Goal: Find contact information: Find contact information

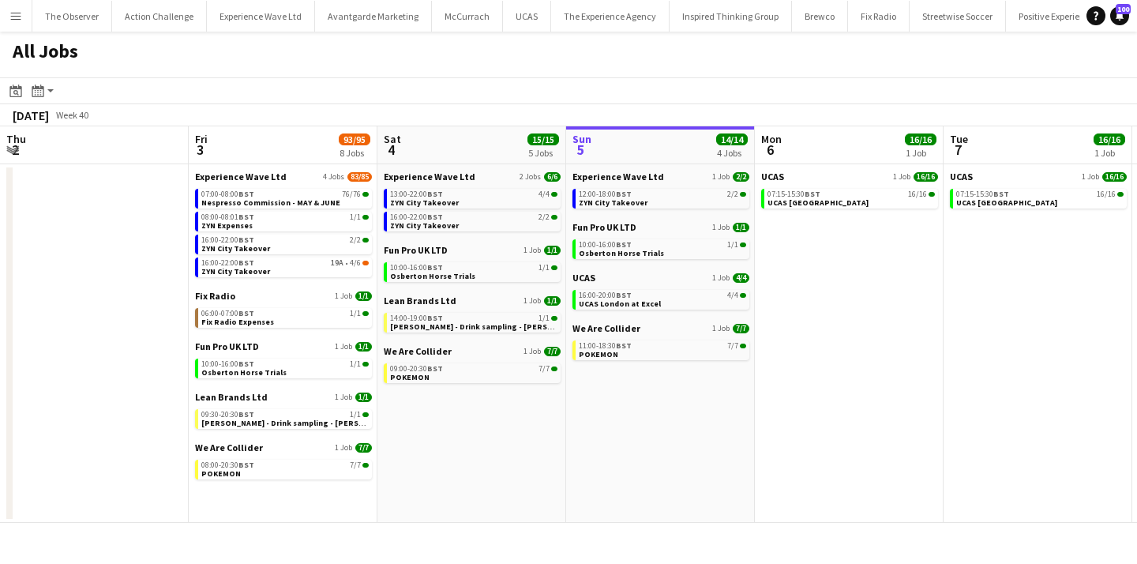
scroll to position [0, 584]
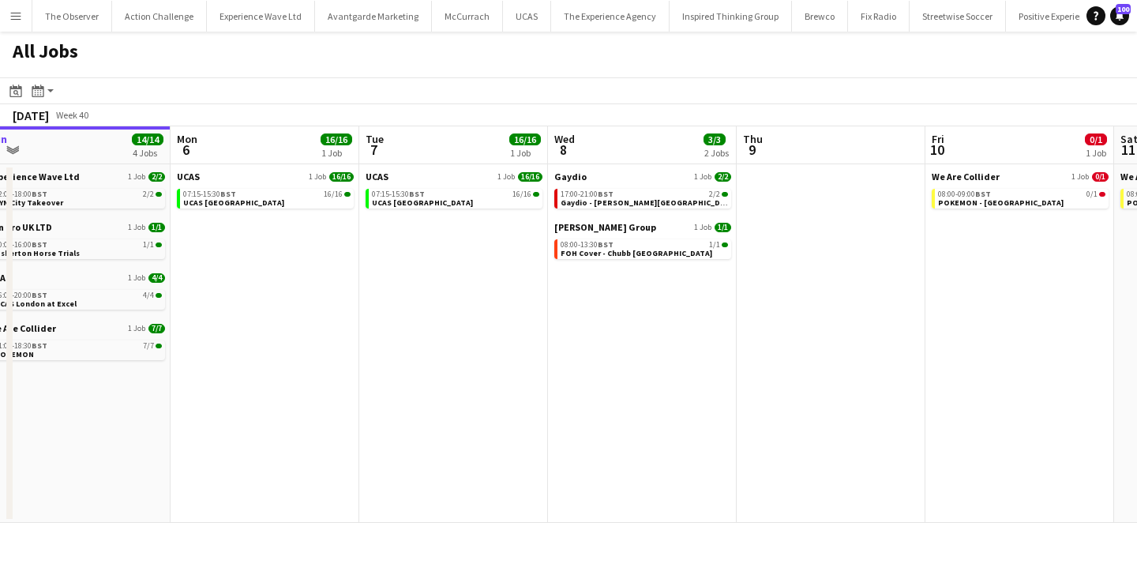
click at [20, 23] on button "Menu" at bounding box center [16, 16] width 32 height 32
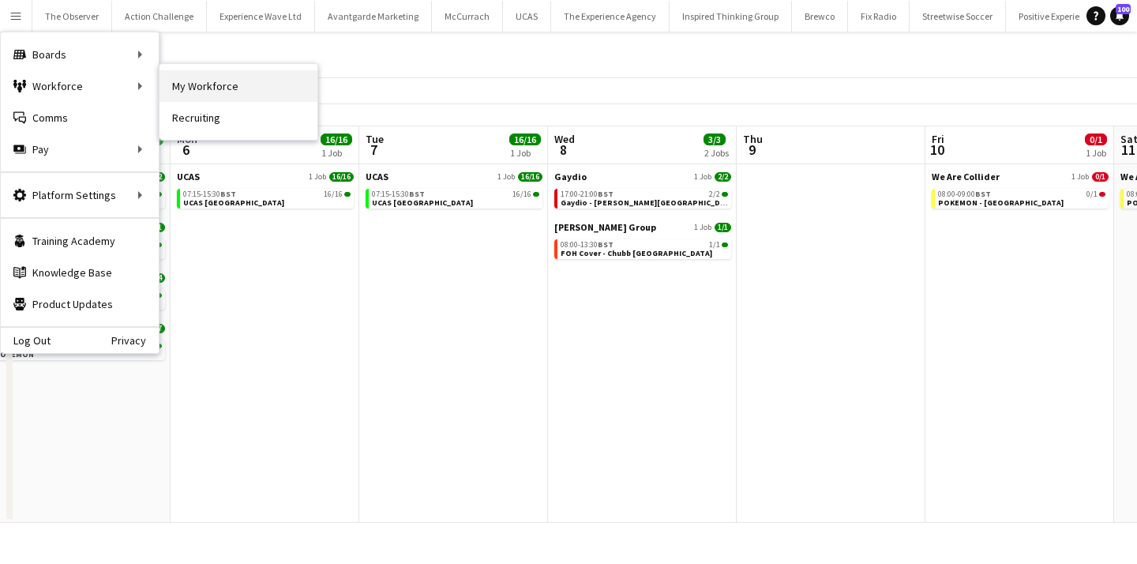
click at [201, 91] on link "My Workforce" at bounding box center [239, 86] width 158 height 32
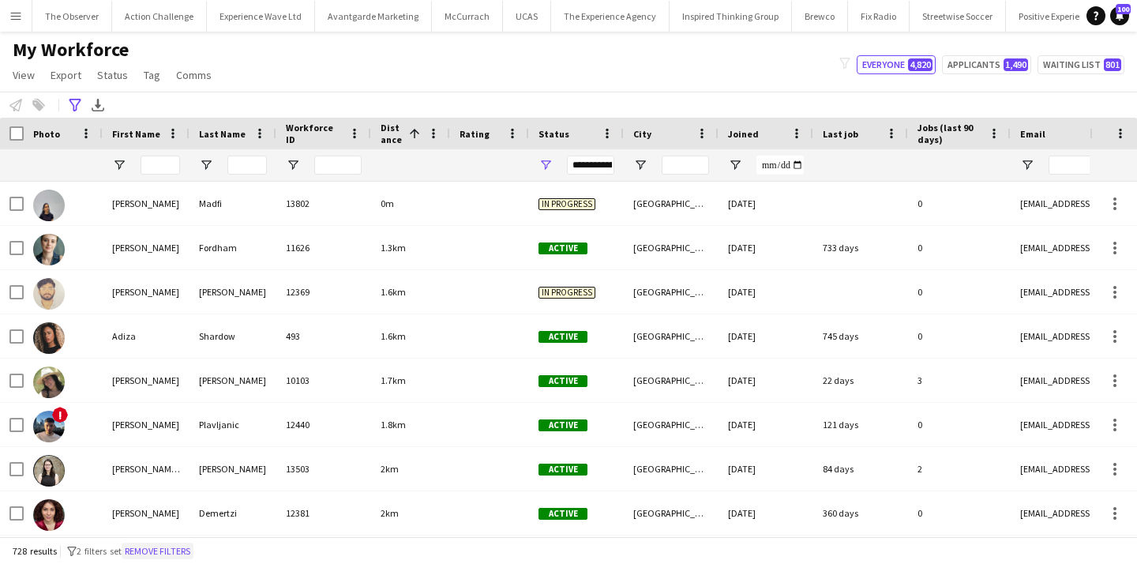
click at [165, 550] on button "Remove filters" at bounding box center [158, 550] width 72 height 17
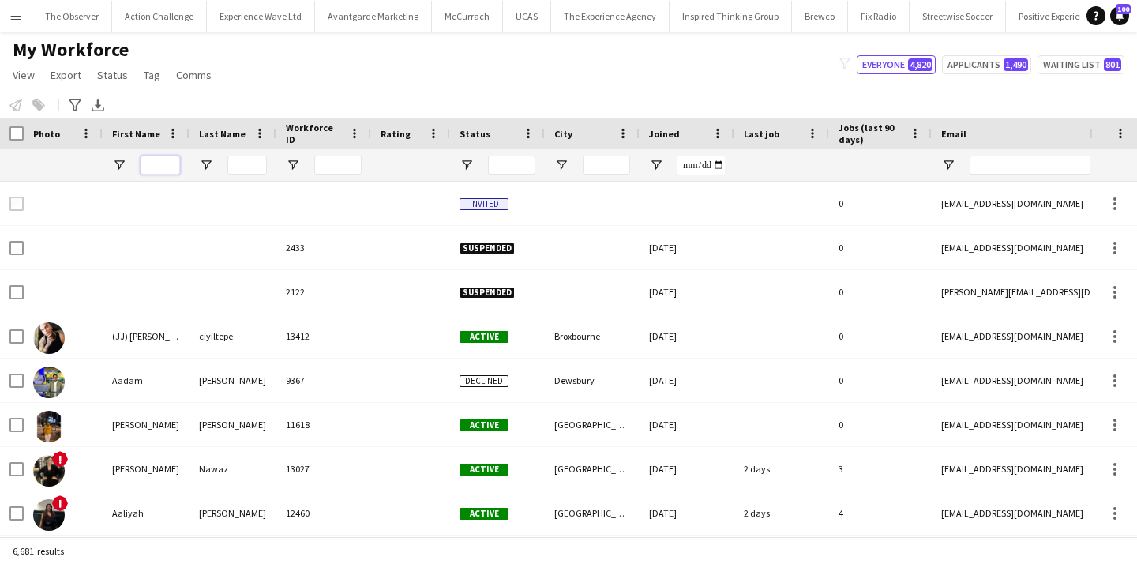
click at [157, 163] on input "First Name Filter Input" at bounding box center [160, 165] width 39 height 19
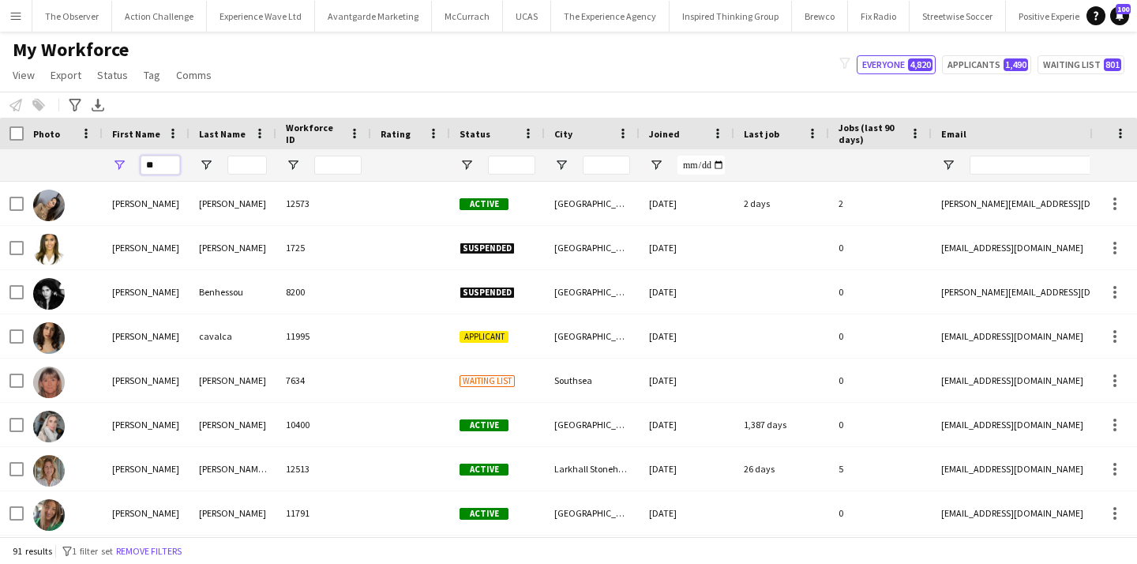
type input "*"
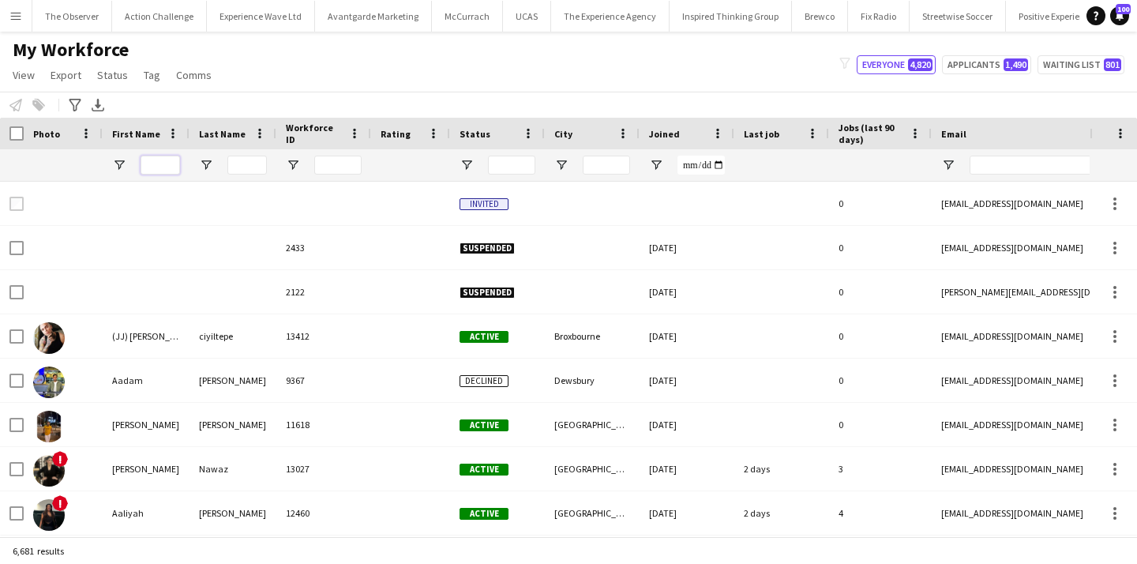
type input "*"
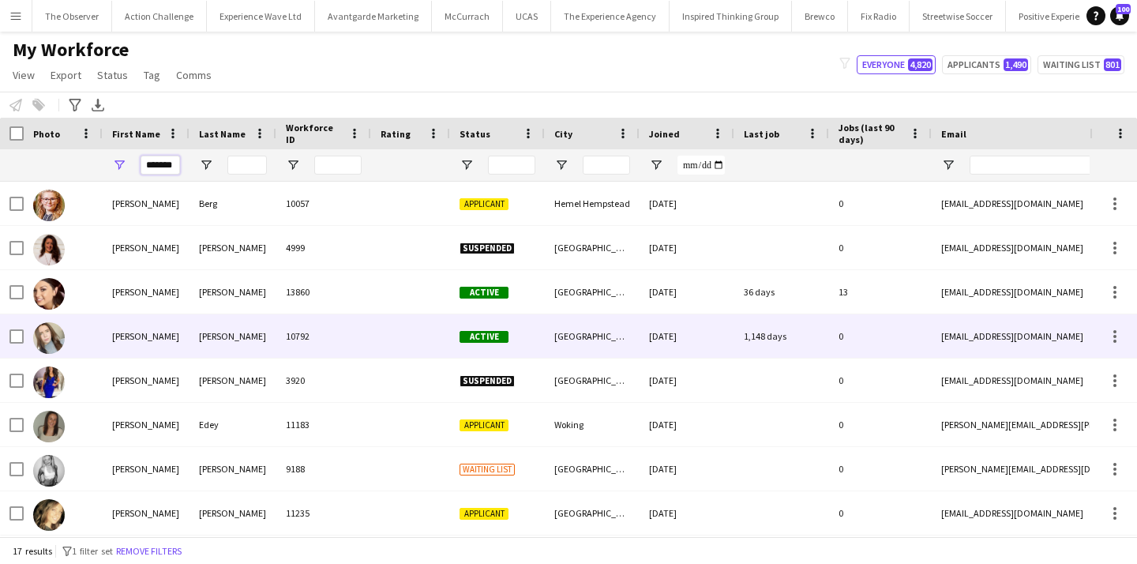
scroll to position [22, 0]
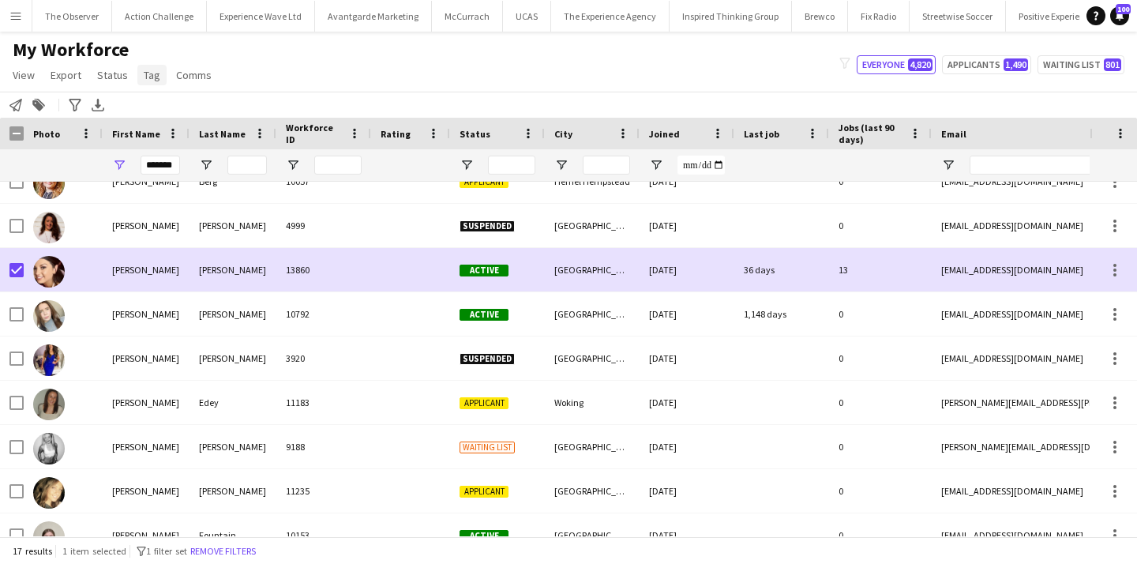
click at [145, 81] on span "Tag" at bounding box center [152, 75] width 17 height 14
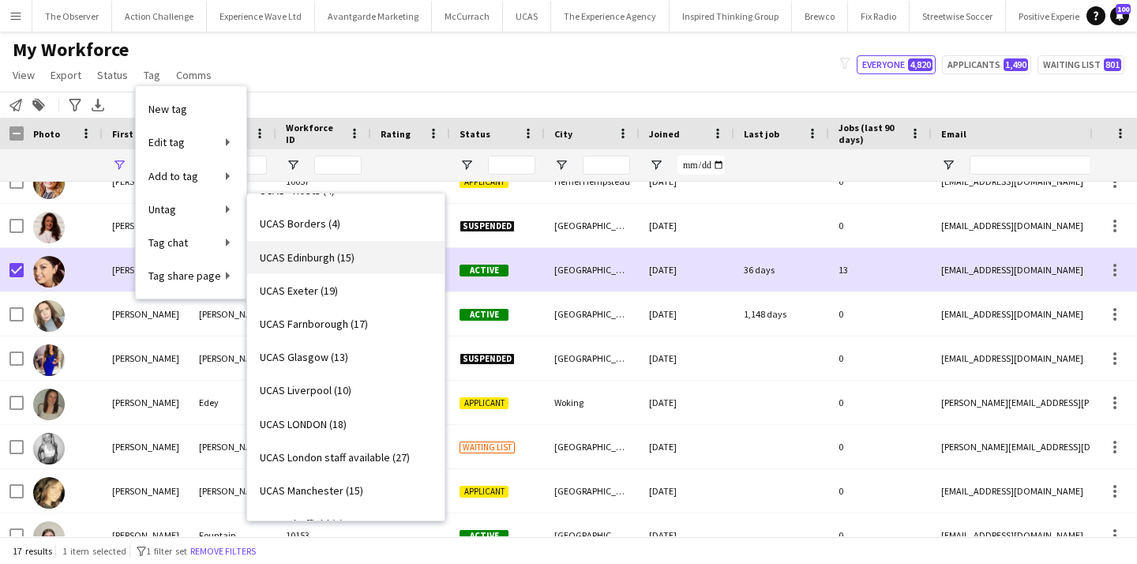
scroll to position [2915, 0]
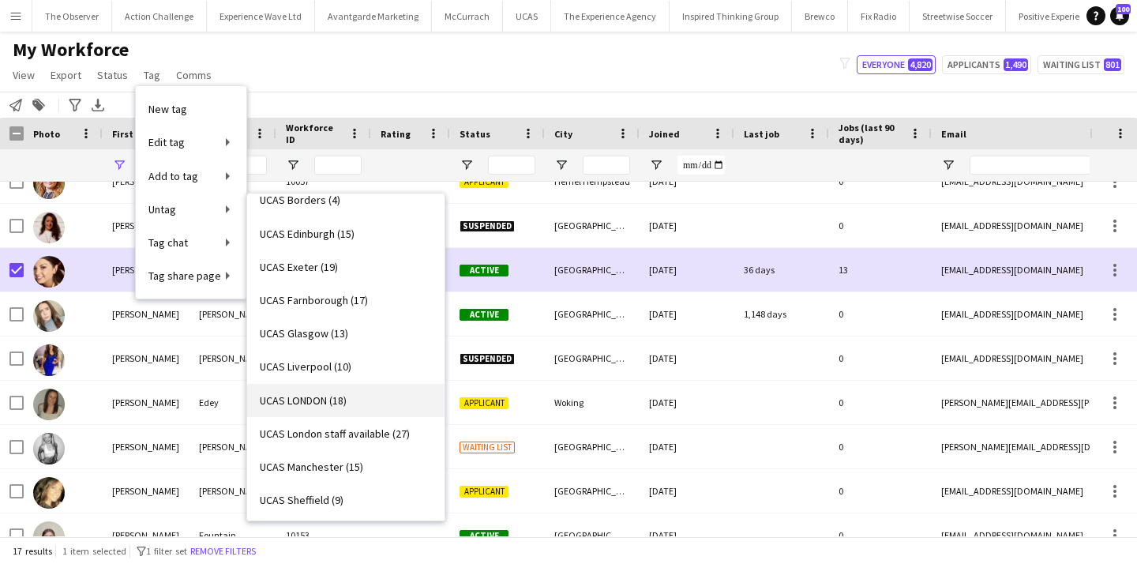
click at [352, 396] on link "UCAS LONDON (18)" at bounding box center [345, 400] width 197 height 33
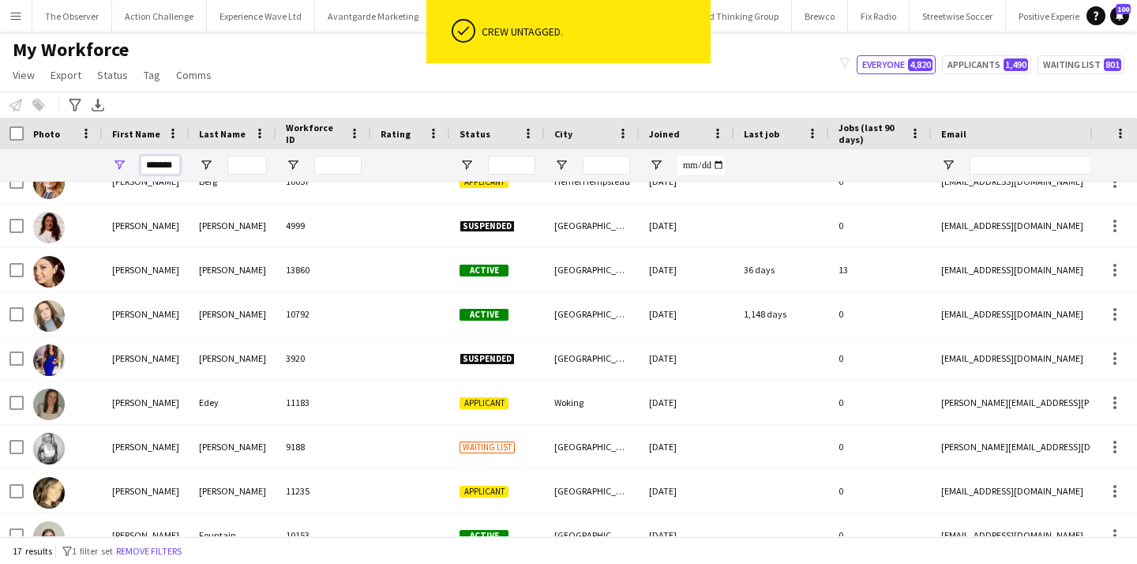
click at [157, 162] on input "*******" at bounding box center [160, 165] width 39 height 19
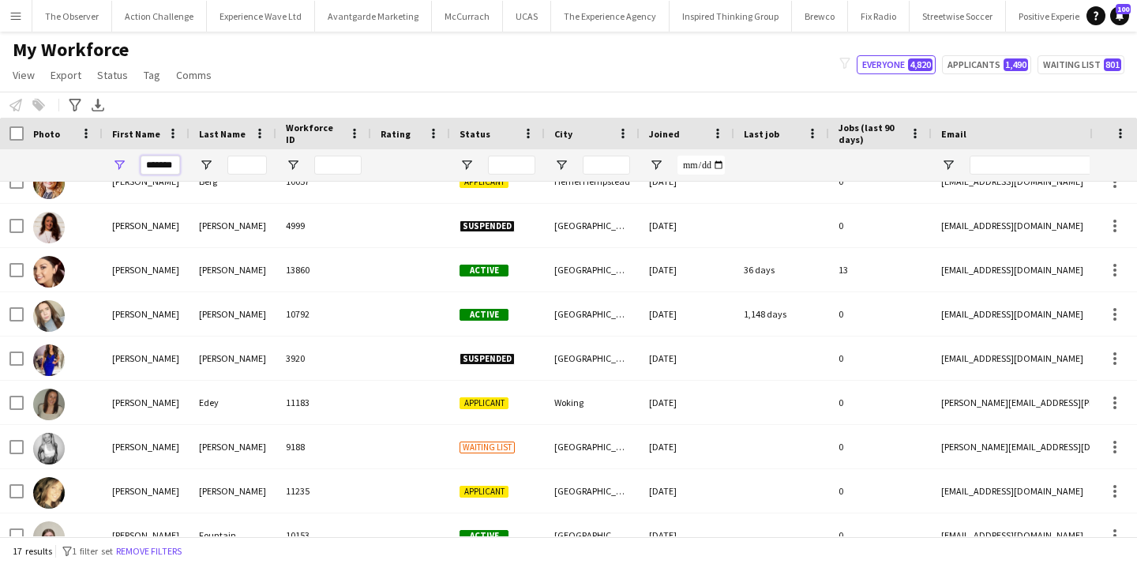
click at [157, 162] on input "*******" at bounding box center [160, 165] width 39 height 19
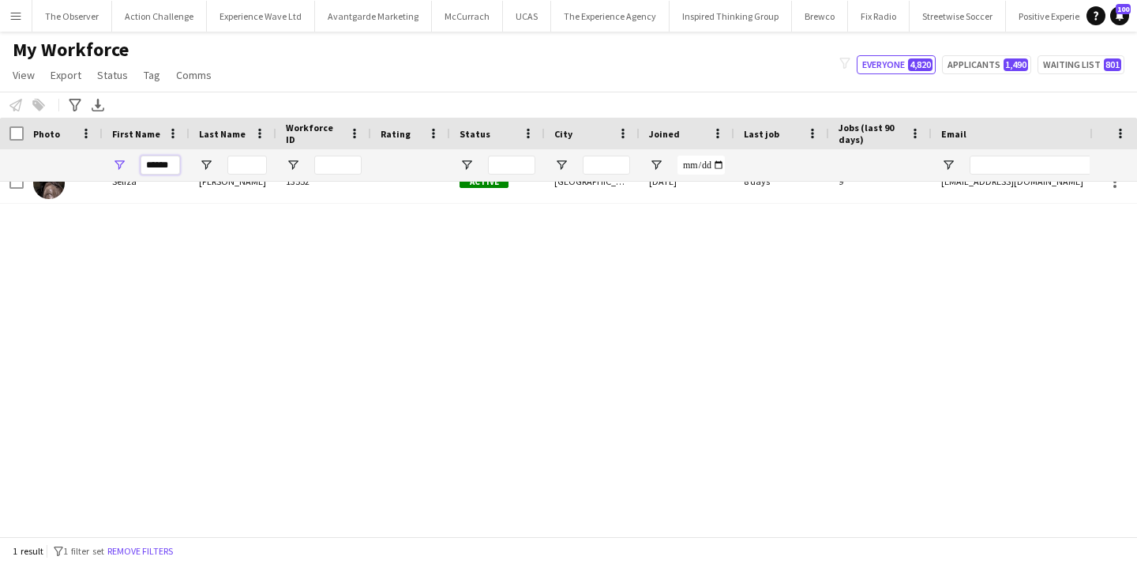
scroll to position [0, 0]
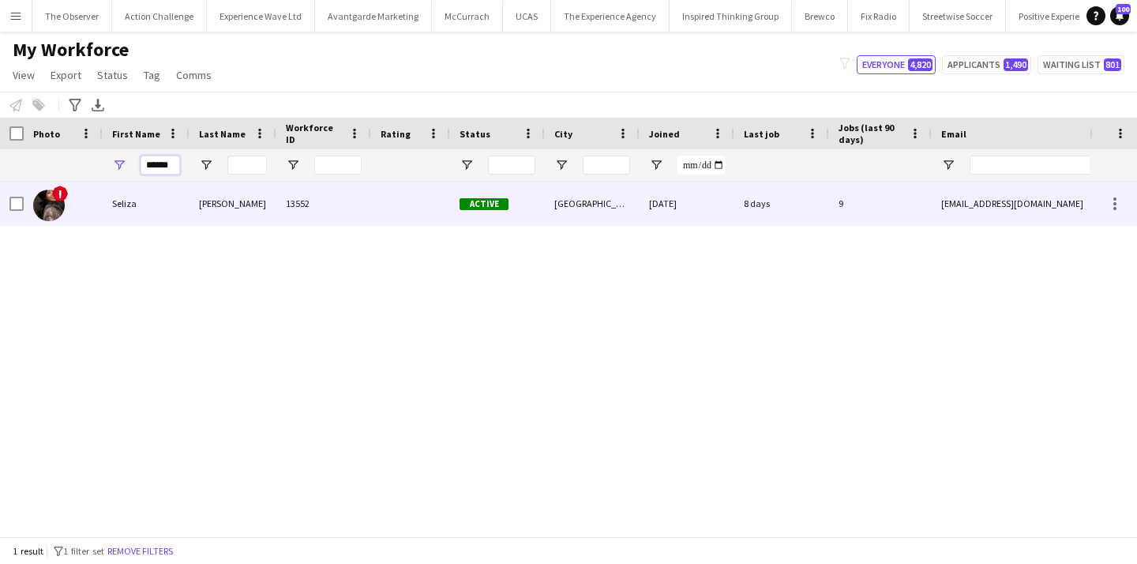
type input "******"
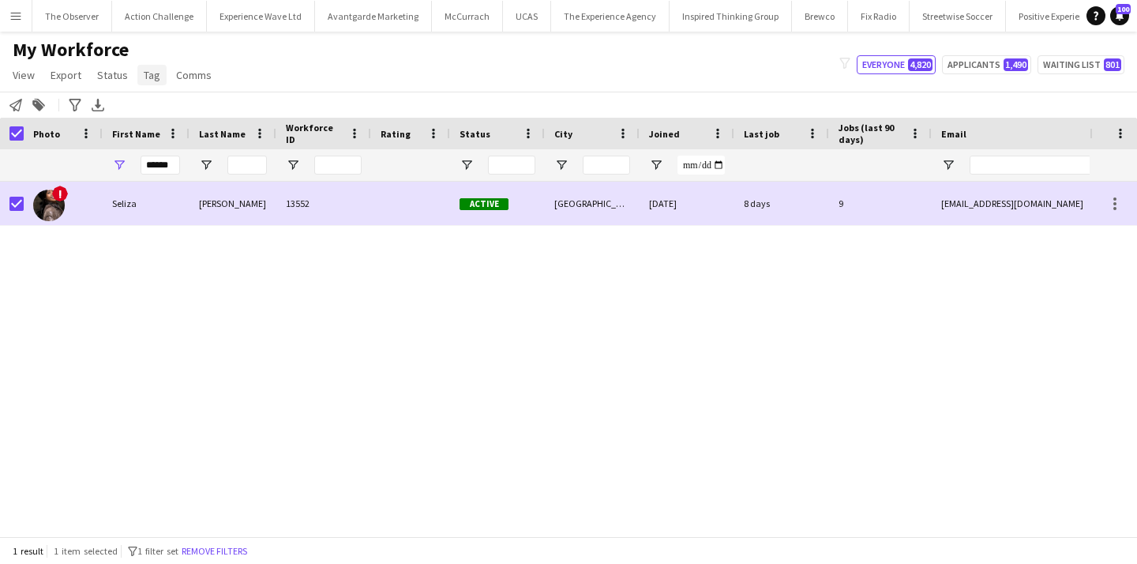
click at [146, 77] on span "Tag" at bounding box center [152, 75] width 17 height 14
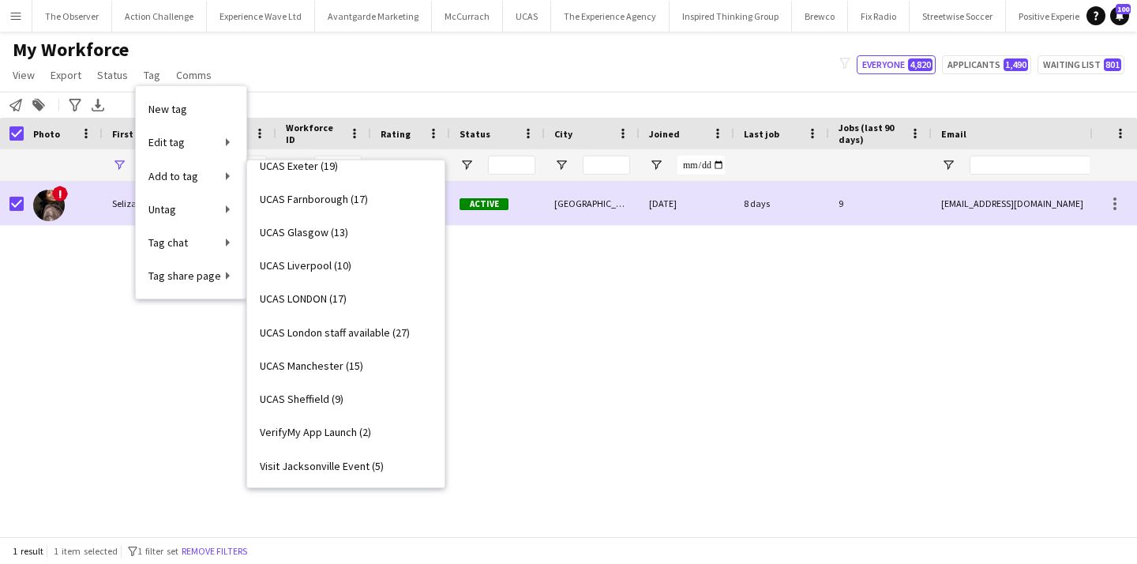
scroll to position [2950, 0]
click at [316, 346] on link "UCAS LONDON (17)" at bounding box center [345, 331] width 197 height 33
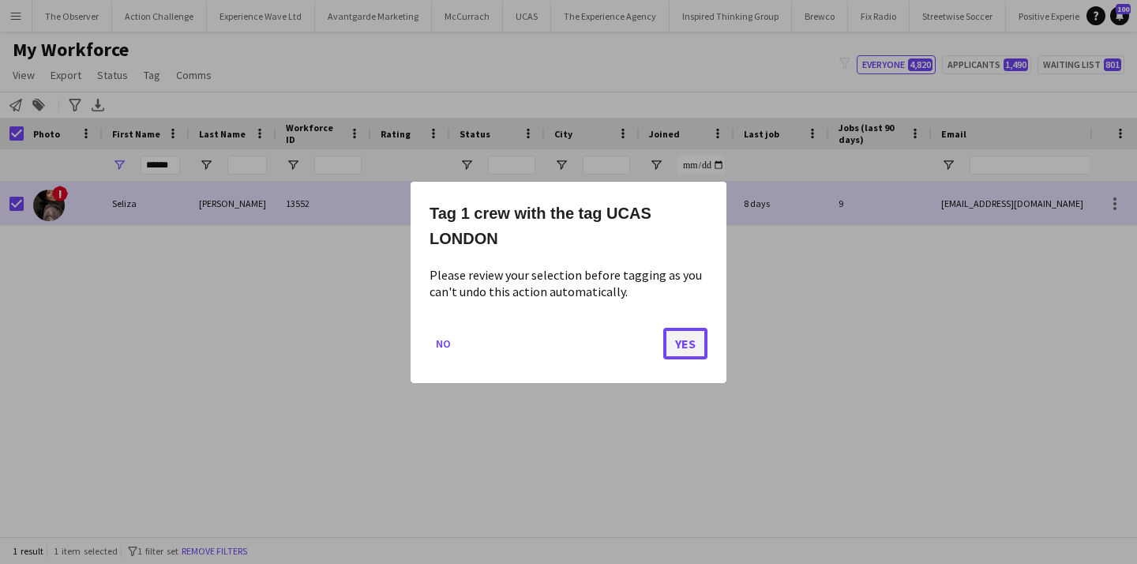
click at [687, 343] on button "Yes" at bounding box center [685, 343] width 44 height 32
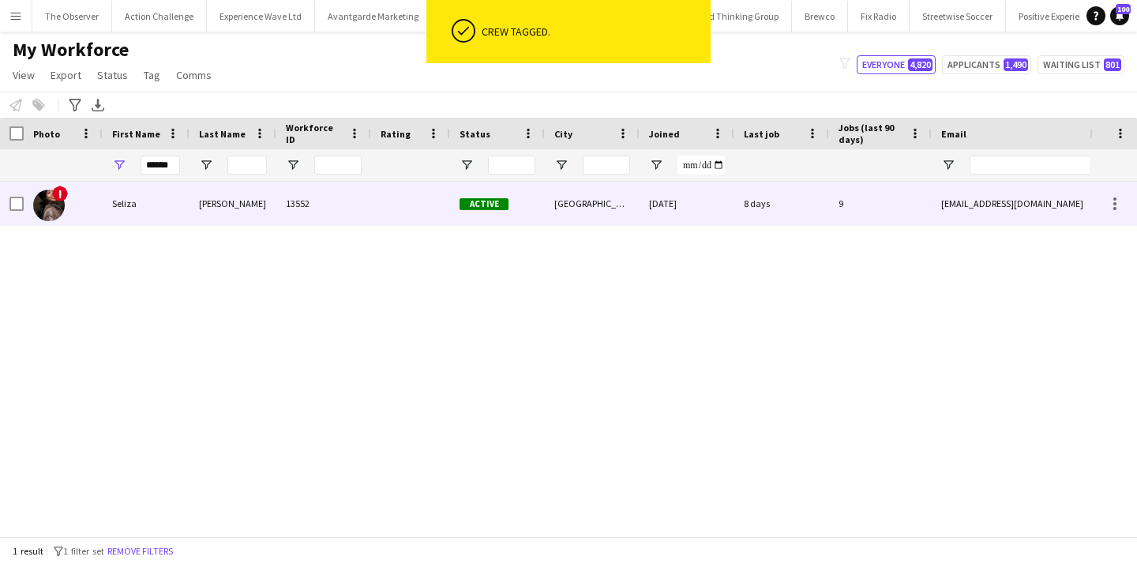
click at [539, 211] on div "Active" at bounding box center [497, 203] width 95 height 43
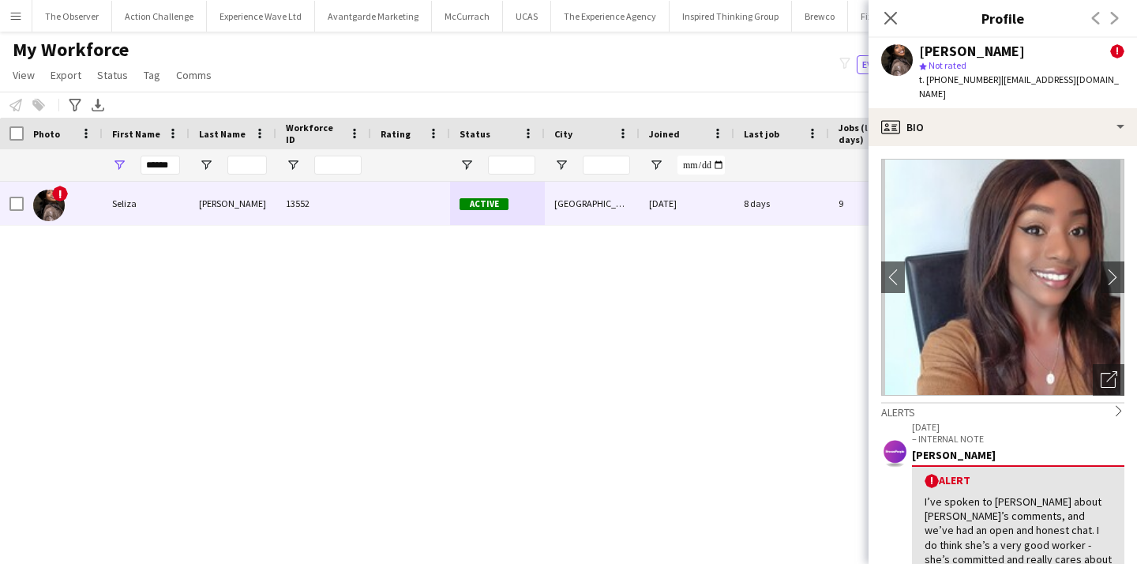
click at [983, 81] on span "t. [PHONE_NUMBER]" at bounding box center [960, 79] width 82 height 12
drag, startPoint x: 983, startPoint y: 81, endPoint x: 978, endPoint y: 50, distance: 31.2
click at [978, 50] on div "[PERSON_NAME] ! star Not rated t. [PHONE_NUMBER] | [EMAIL_ADDRESS][DOMAIN_NAME]" at bounding box center [1021, 73] width 205 height 58
copy app-crew-profile "[PERSON_NAME] ! star Not rated t. [PHONE_NUMBER] | [EMAIL_ADDRESS][DOMAIN_NAME]…"
